Goal: Information Seeking & Learning: Learn about a topic

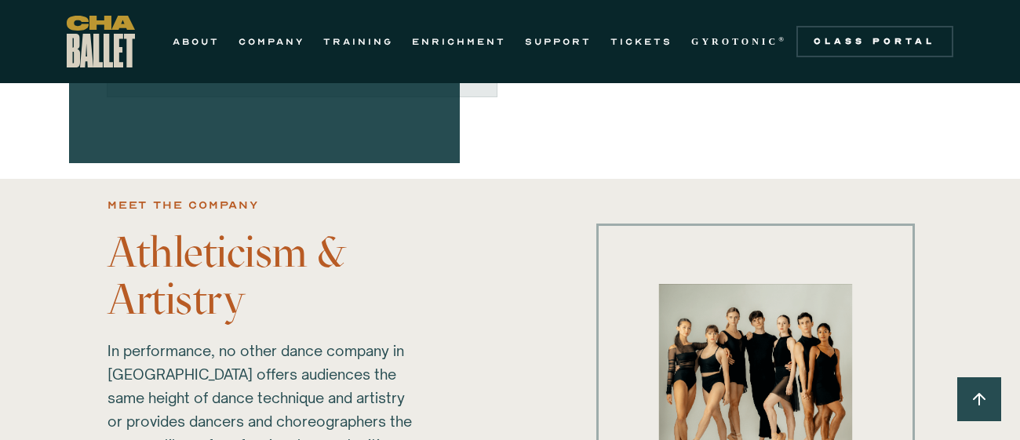
scroll to position [909, 0]
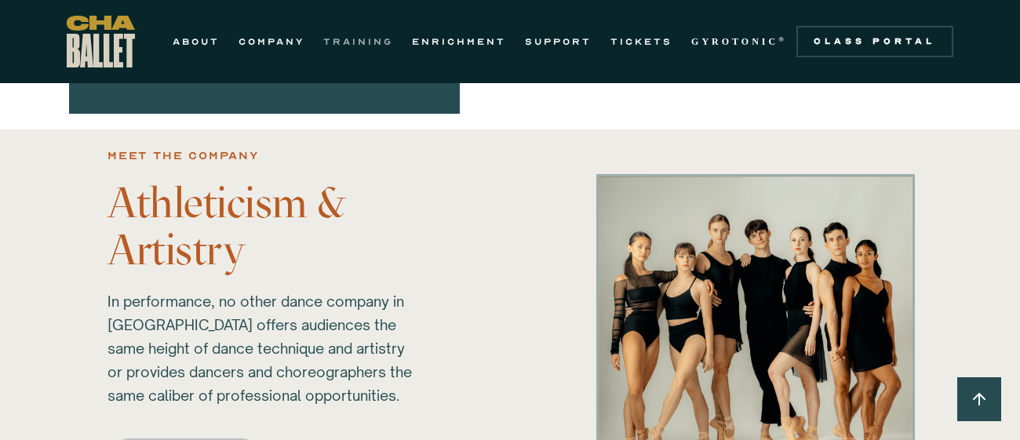
click at [362, 35] on link "TRAINING" at bounding box center [358, 41] width 70 height 19
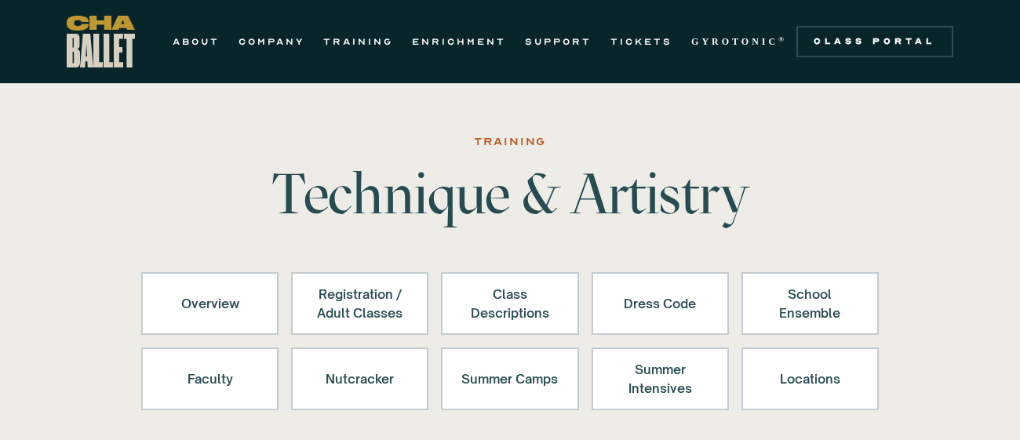
scroll to position [31, 0]
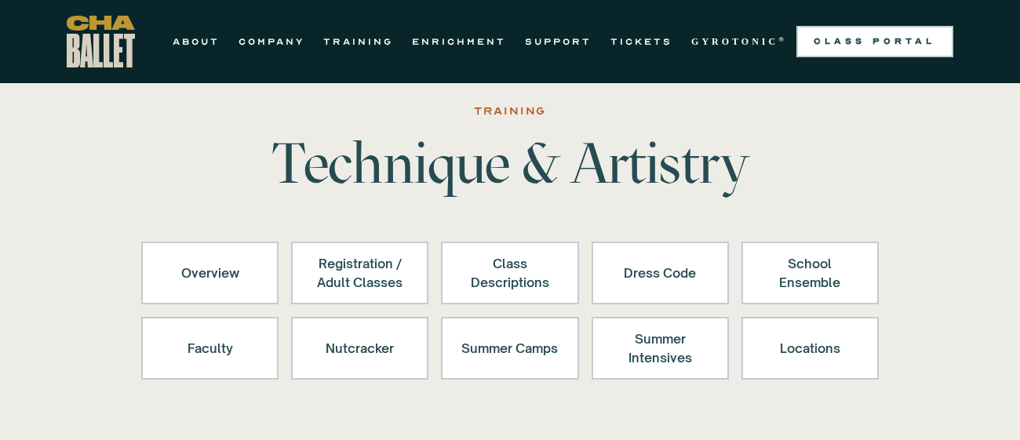
click at [885, 40] on div "Class Portal" at bounding box center [875, 41] width 138 height 13
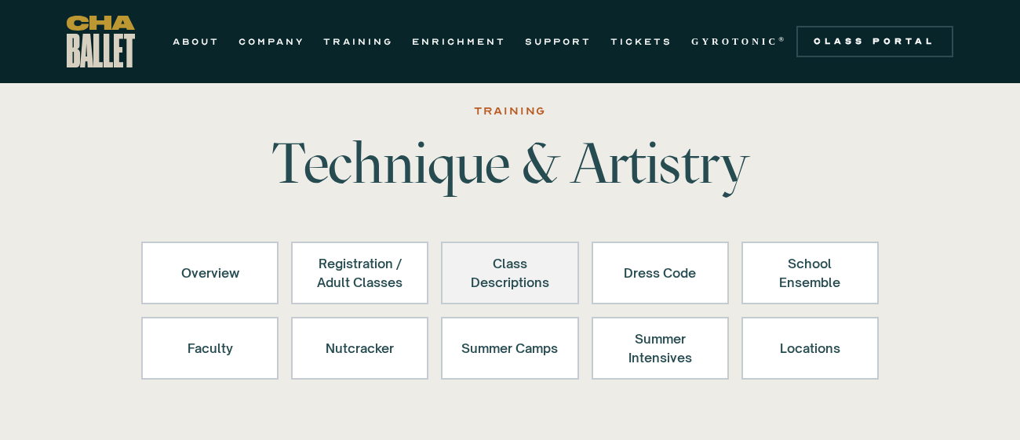
click at [519, 262] on div "Class Descriptions" at bounding box center [509, 273] width 97 height 38
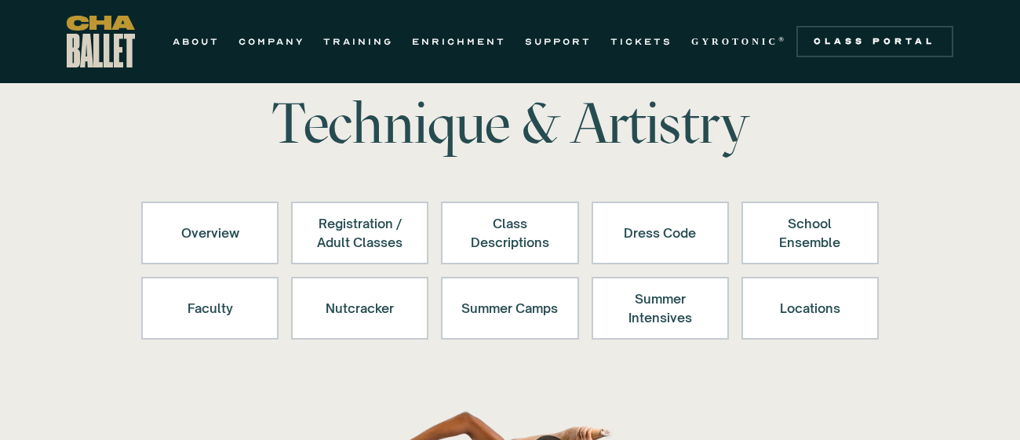
scroll to position [67, 0]
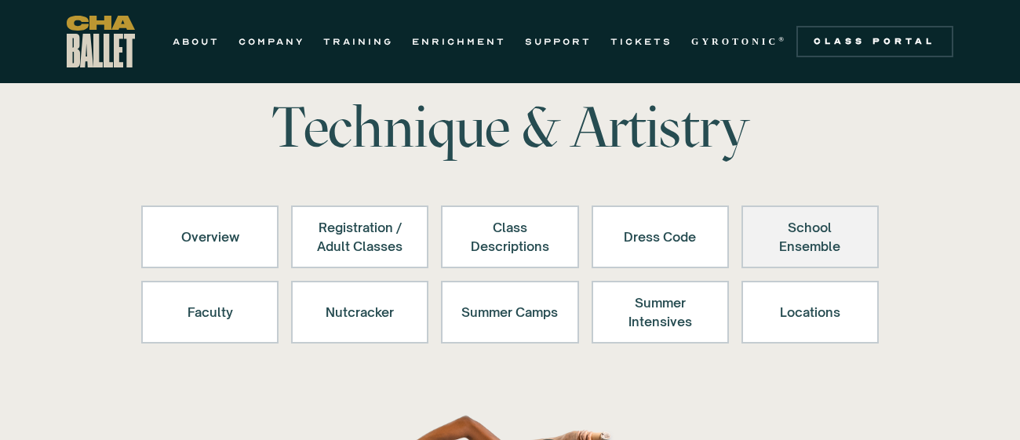
click at [765, 234] on div "School Ensemble" at bounding box center [810, 237] width 97 height 38
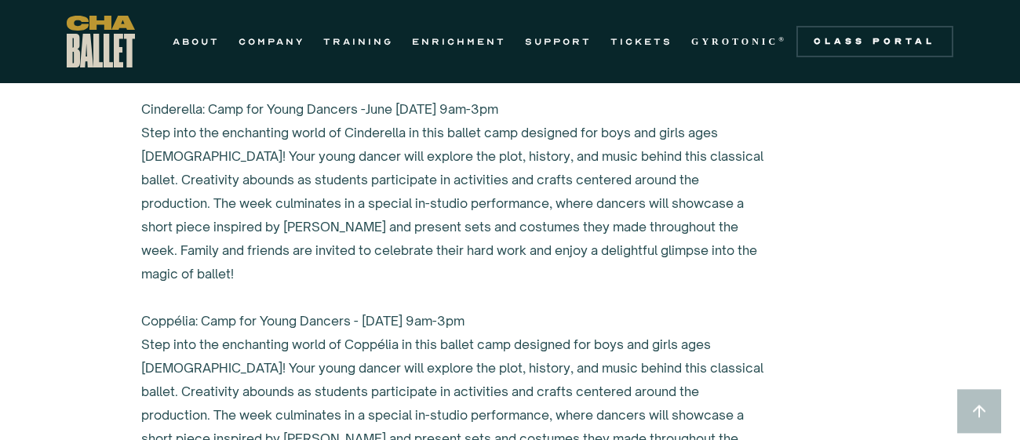
scroll to position [5863, 0]
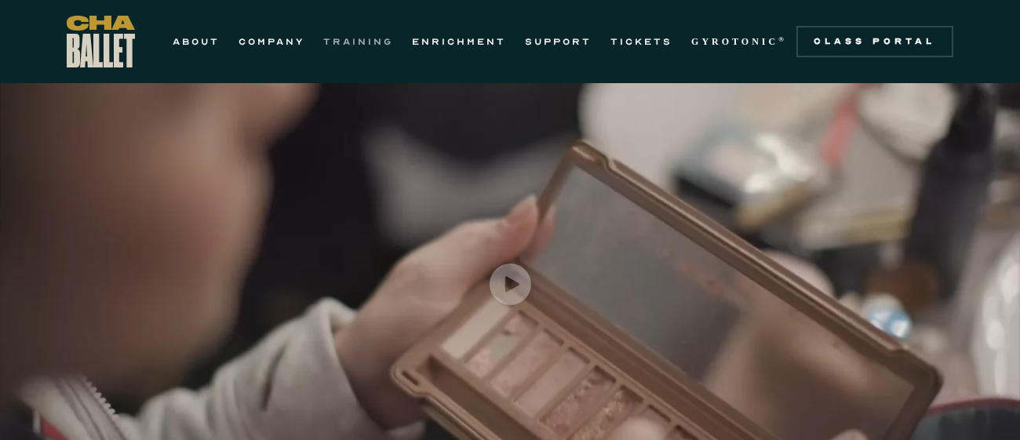
click at [335, 38] on link "TRAINING" at bounding box center [358, 41] width 70 height 19
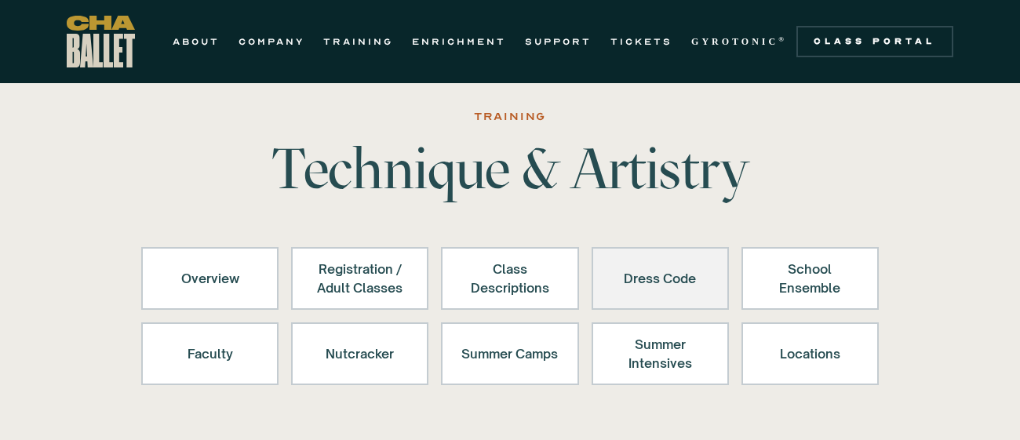
scroll to position [21, 0]
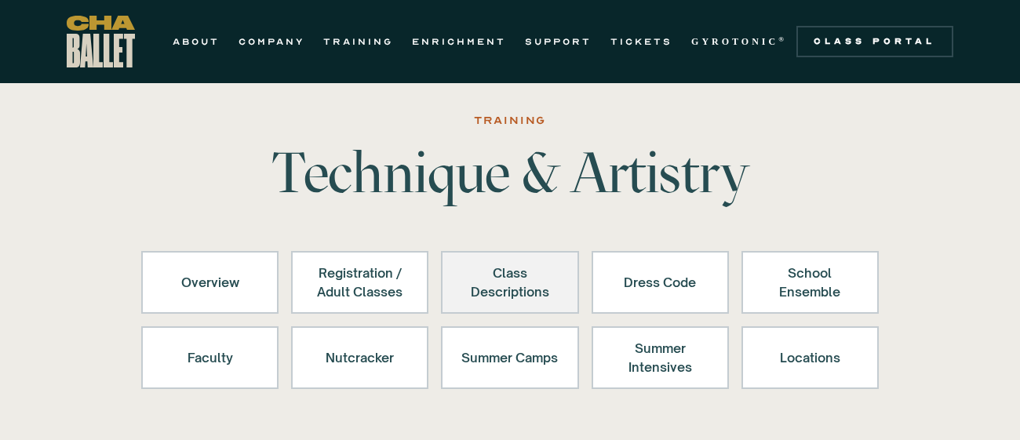
click at [561, 263] on link "Class Descriptions" at bounding box center [509, 282] width 137 height 63
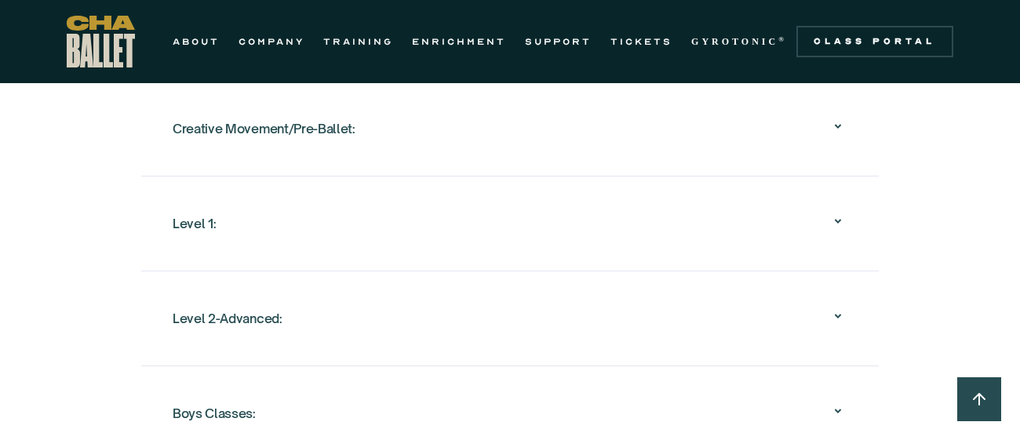
scroll to position [1692, 0]
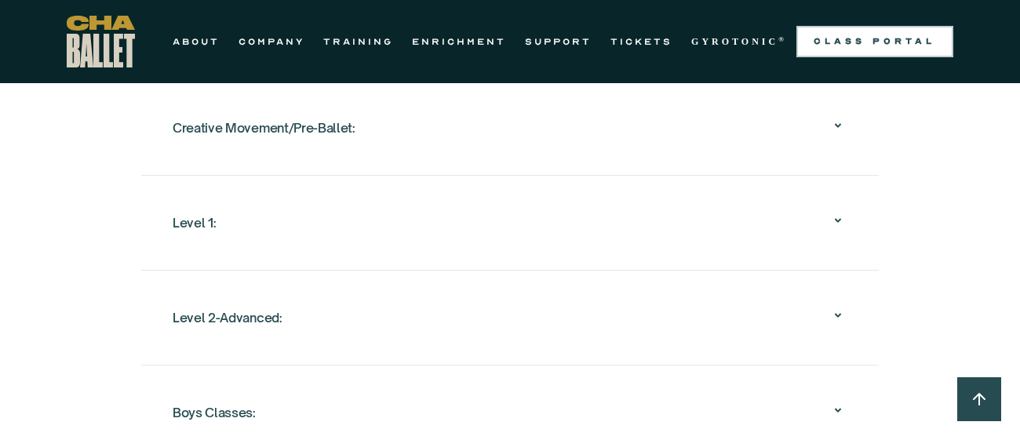
click at [829, 39] on div "Class Portal" at bounding box center [875, 41] width 138 height 13
